Goal: Information Seeking & Learning: Learn about a topic

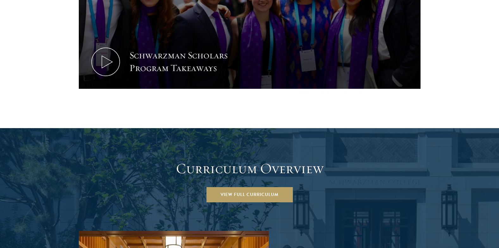
scroll to position [886, 0]
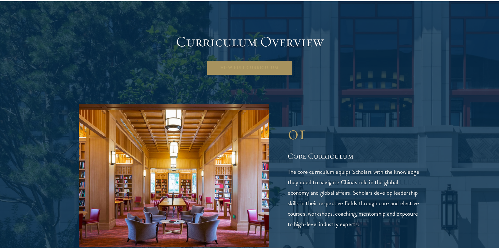
click at [219, 60] on link "View Full Curriculum" at bounding box center [249, 67] width 86 height 15
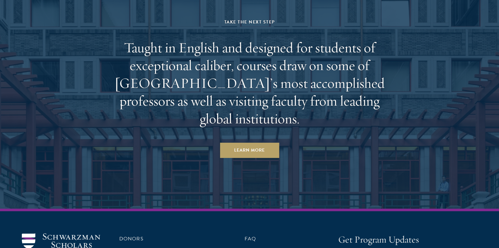
scroll to position [3926, 0]
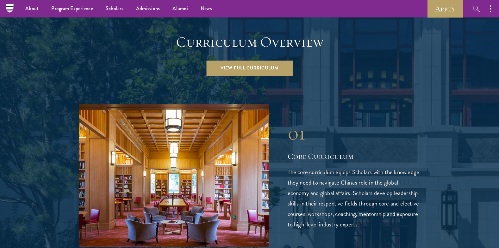
scroll to position [886, 0]
